Goal: Check status: Check status

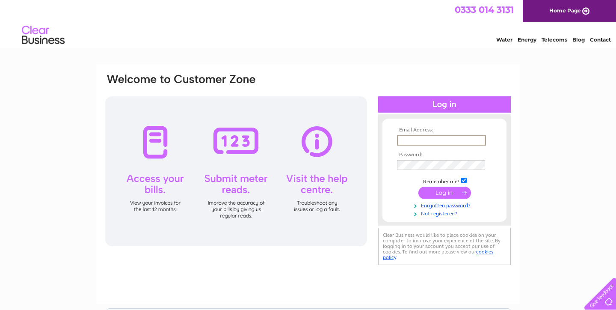
type input "tom@northportstudio.com"
click at [446, 189] on input "submit" at bounding box center [444, 192] width 53 height 12
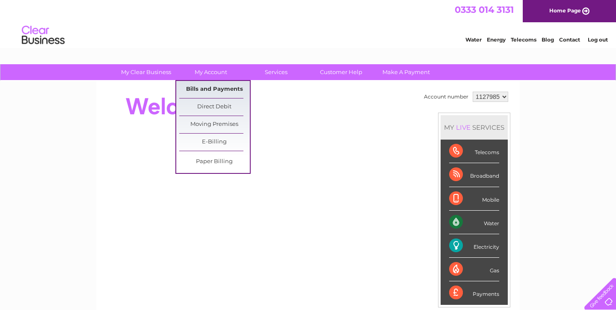
click at [222, 88] on link "Bills and Payments" at bounding box center [214, 89] width 71 height 17
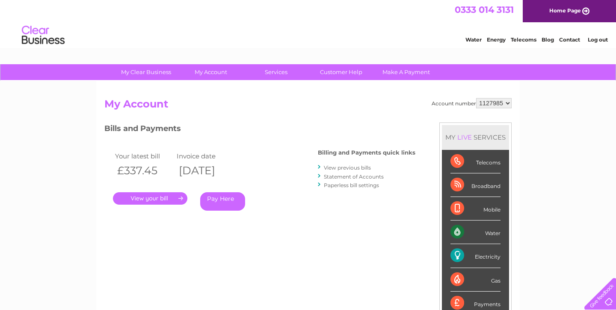
click at [157, 202] on link "." at bounding box center [150, 198] width 74 height 12
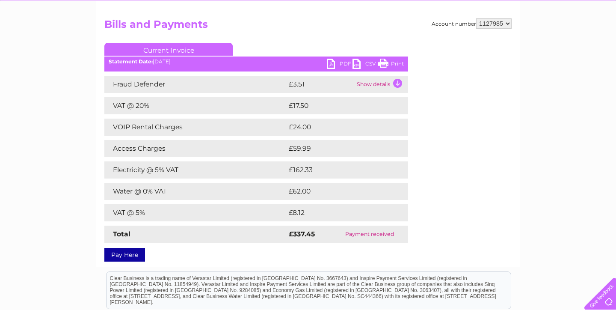
scroll to position [80, 0]
